Goal: Information Seeking & Learning: Learn about a topic

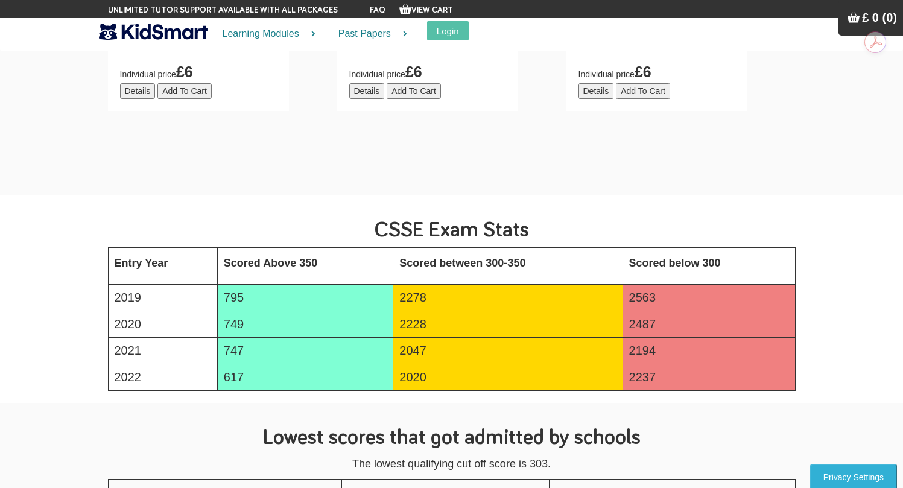
scroll to position [1759, 0]
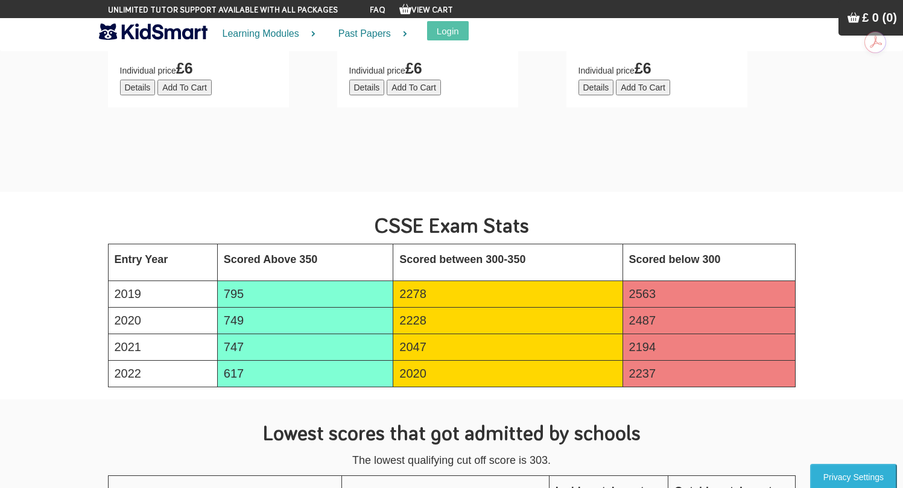
click at [236, 373] on td "617" at bounding box center [305, 374] width 176 height 27
click at [274, 398] on section "CSSE Exam Stats Entry Year Scored Above 350 Scored between 300-350 Scored below…" at bounding box center [451, 295] width 903 height 207
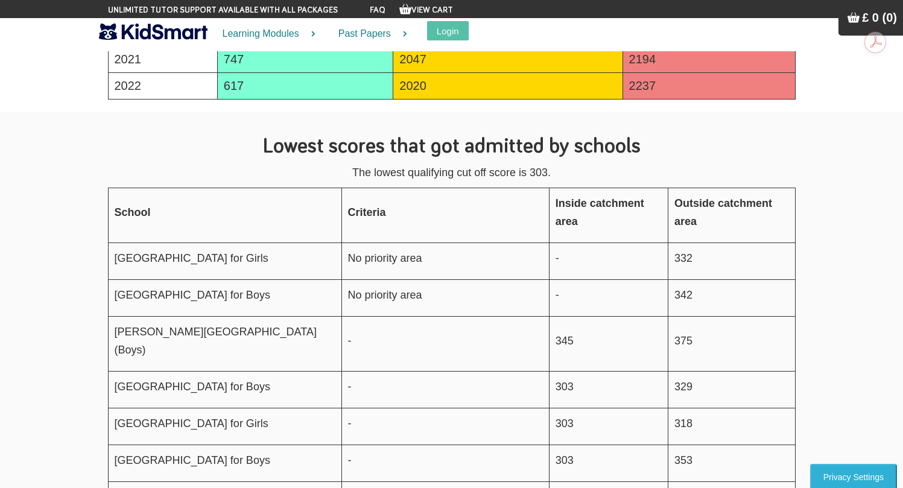
scroll to position [2047, 0]
click at [679, 258] on p "332" at bounding box center [731, 258] width 114 height 18
click at [679, 303] on p "342" at bounding box center [731, 294] width 114 height 18
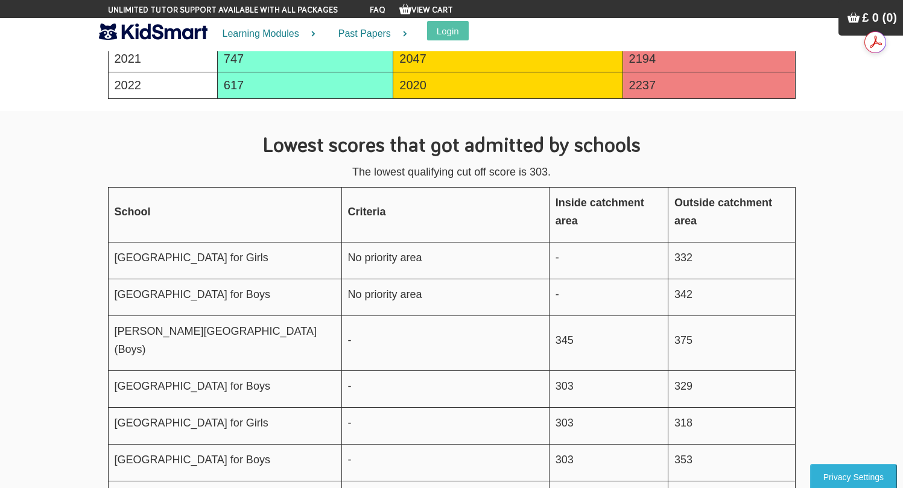
click at [857, 255] on section "Lowest scores that got admitted by schools The lowest qualifying cut off score …" at bounding box center [451, 394] width 903 height 566
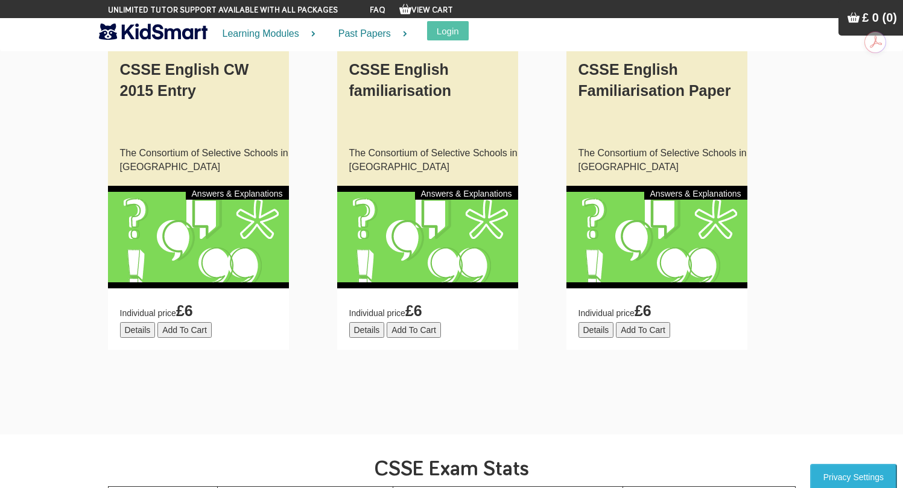
scroll to position [1496, 0]
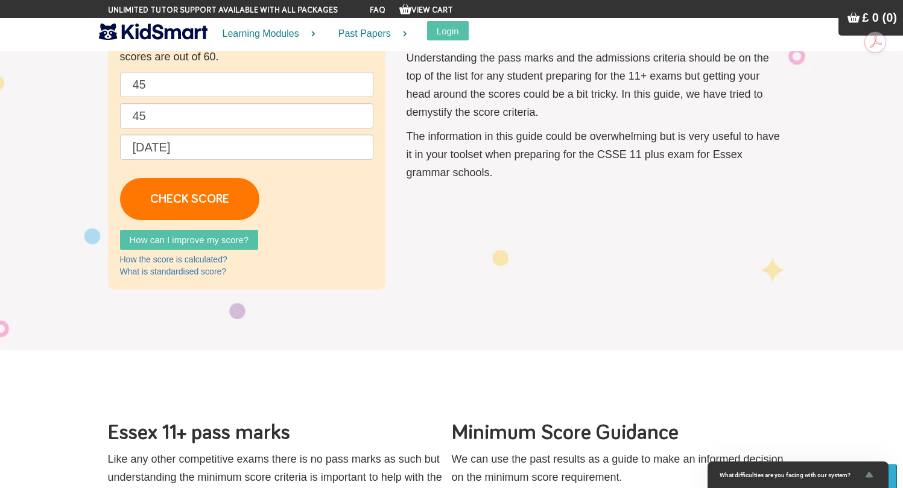
scroll to position [0, 0]
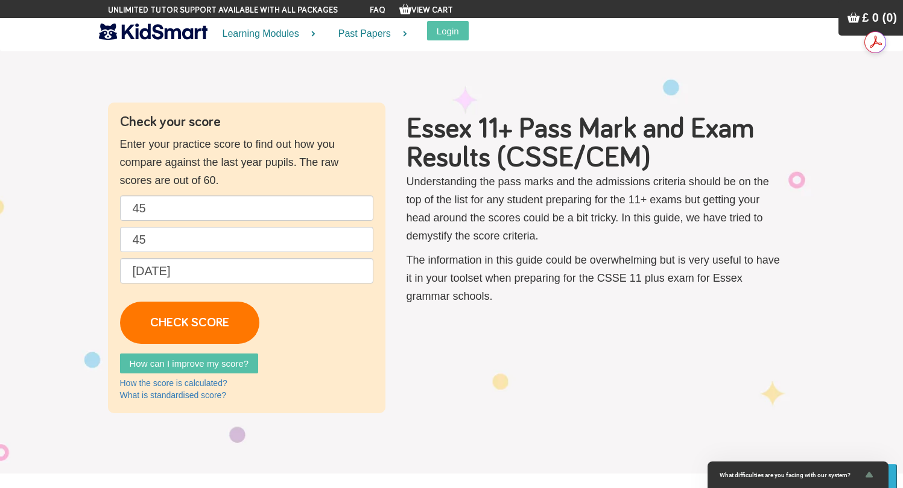
click at [33, 235] on section "Check your score Enter your practice score to find out how you compare against …" at bounding box center [451, 257] width 903 height 431
click at [60, 136] on section "Check your score Enter your practice score to find out how you compare against …" at bounding box center [451, 257] width 903 height 431
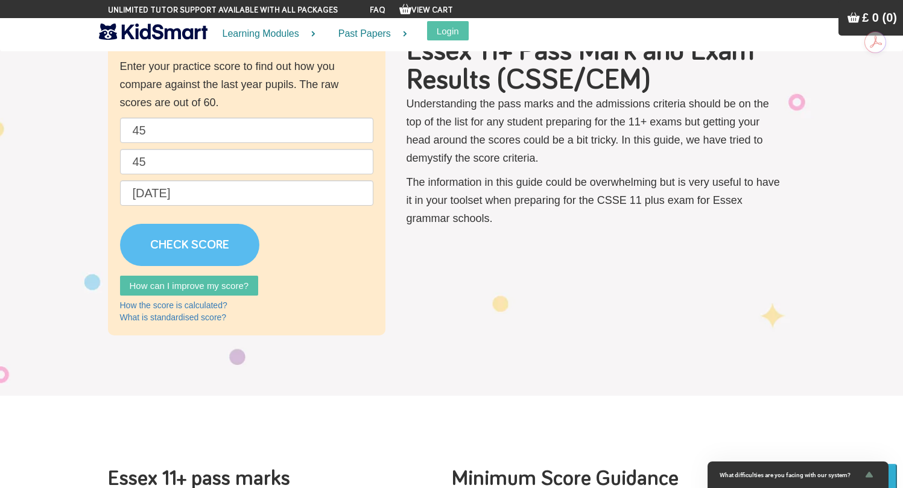
scroll to position [92, 0]
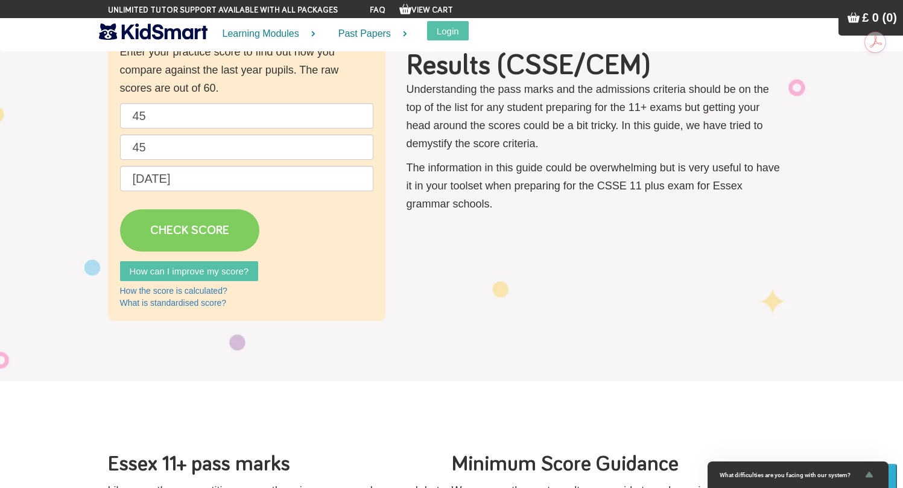
click at [173, 221] on link "CHECK SCORE" at bounding box center [189, 230] width 139 height 42
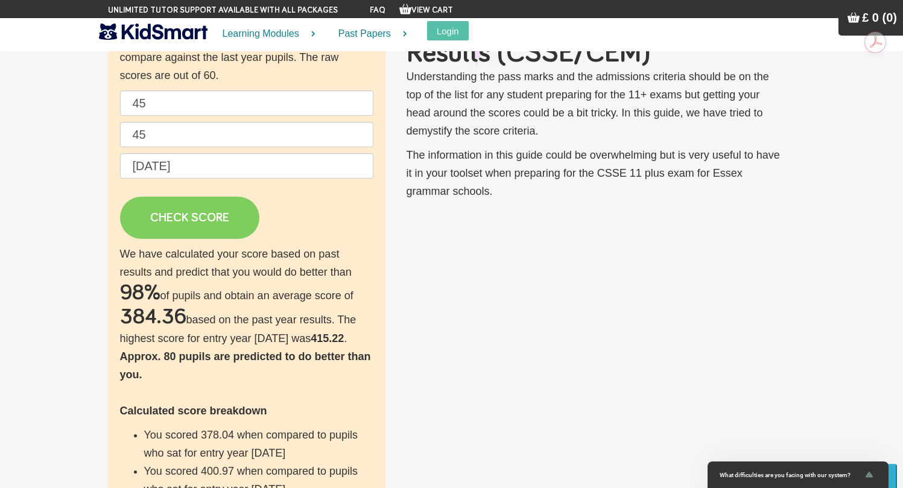
scroll to position [109, 0]
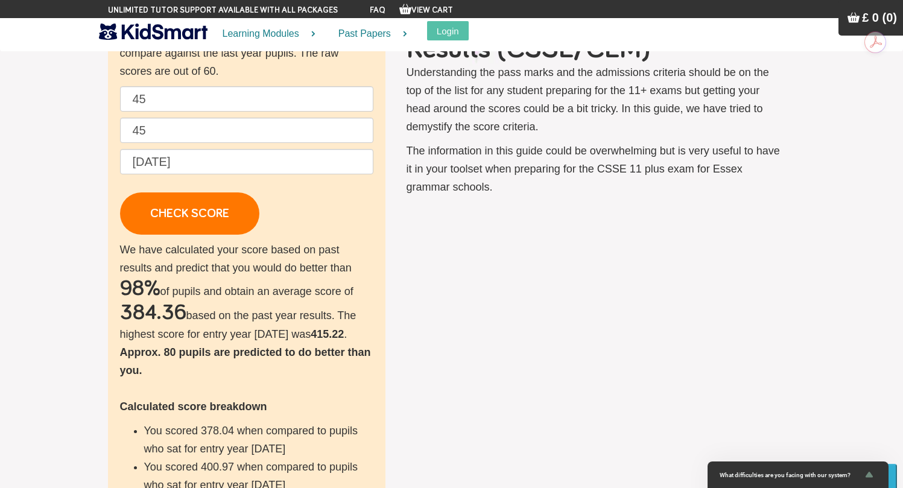
click at [143, 313] on h2 "384.36" at bounding box center [153, 313] width 66 height 24
click at [166, 353] on b "Approx. 80 pupils are predicted to do better than you." at bounding box center [245, 361] width 251 height 30
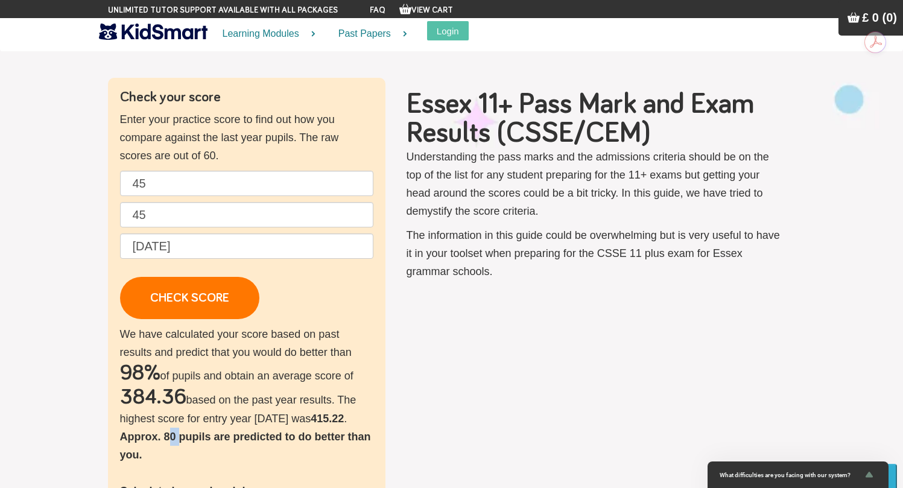
scroll to position [0, 0]
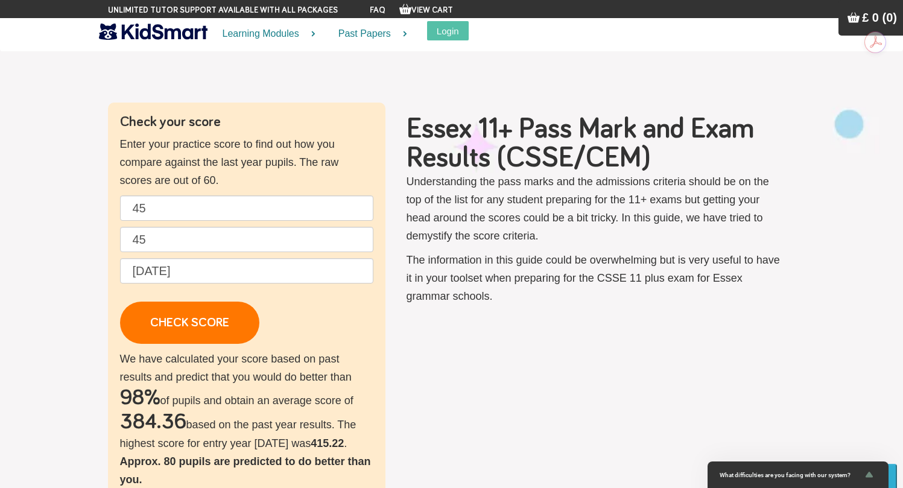
click at [598, 312] on div "Essex 11+ Pass Mark and Exam Results (CSSE/CEM) Understanding the pass marks an…" at bounding box center [594, 213] width 401 height 221
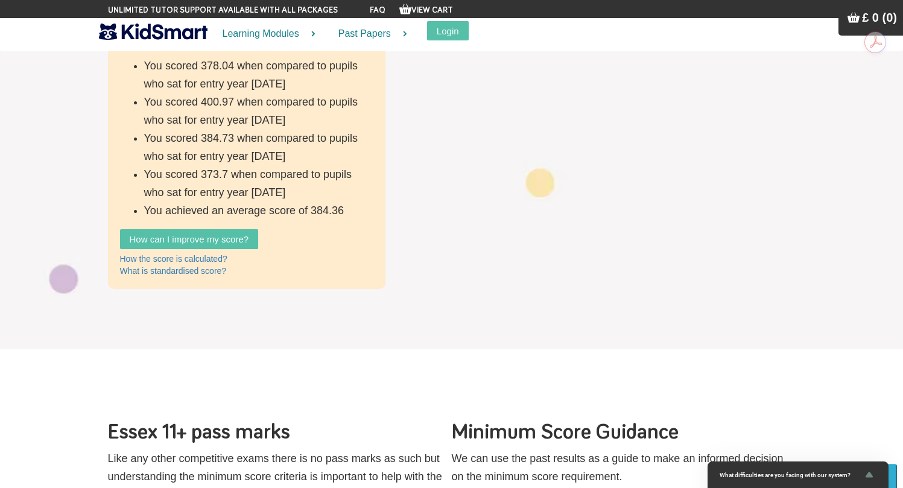
scroll to position [620, 0]
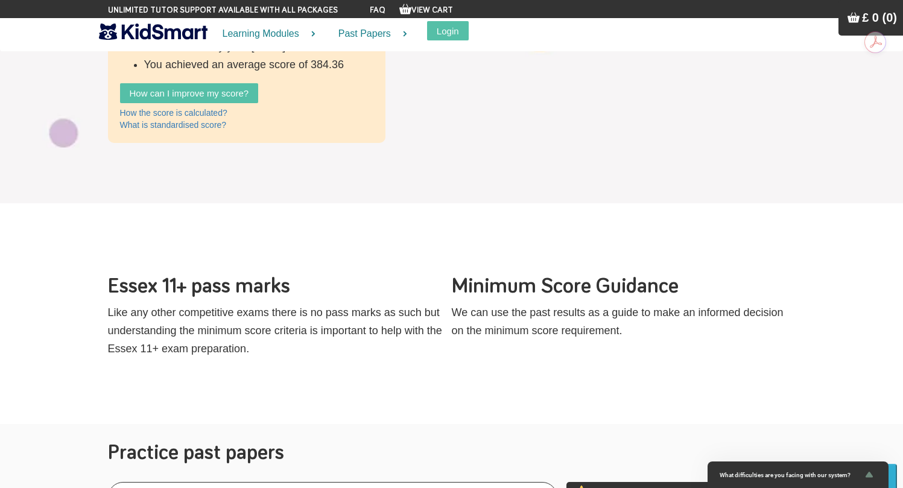
click at [548, 326] on p "We can use the past results as a guide to make an informed decision on the mini…" at bounding box center [619, 321] width 335 height 36
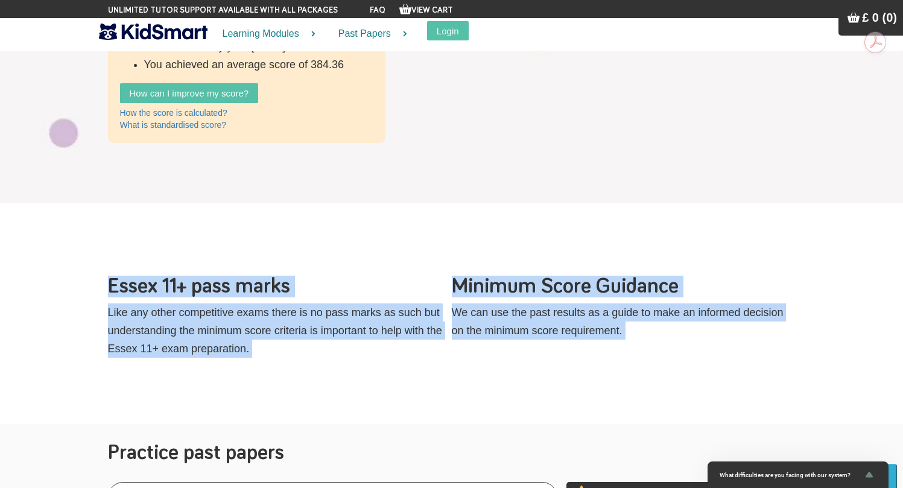
drag, startPoint x: 548, startPoint y: 326, endPoint x: 559, endPoint y: 260, distance: 66.6
click at [559, 260] on section "Essex 11+ pass marks Like any other competitive exams there is no pass marks as…" at bounding box center [451, 313] width 903 height 221
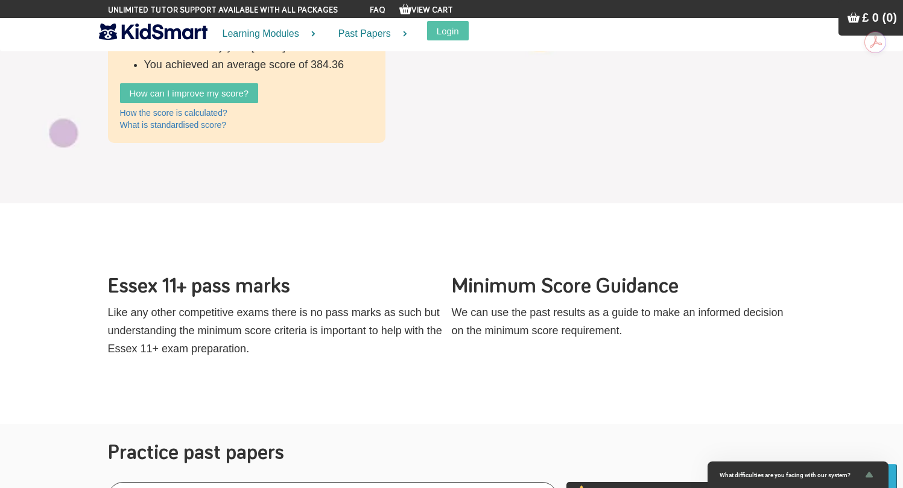
click at [559, 249] on section "Essex 11+ pass marks Like any other competitive exams there is no pass marks as…" at bounding box center [451, 313] width 903 height 221
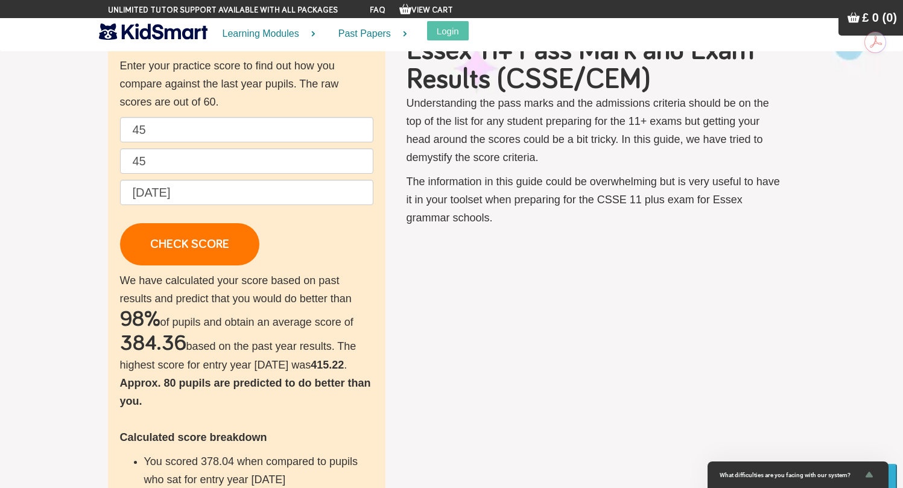
scroll to position [0, 0]
